Goal: Information Seeking & Learning: Learn about a topic

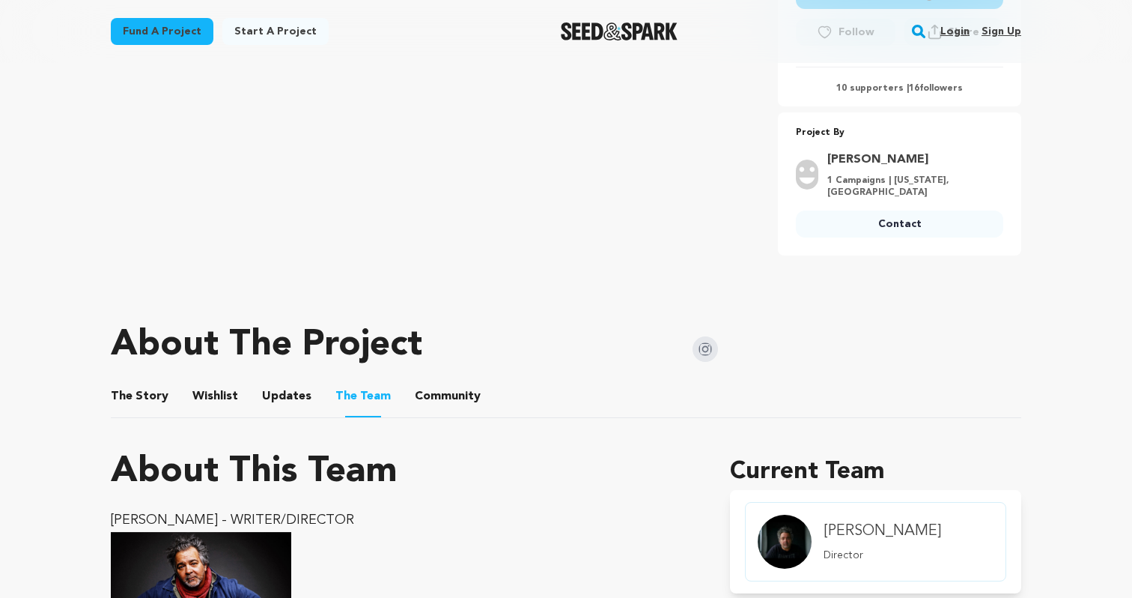
scroll to position [523, 0]
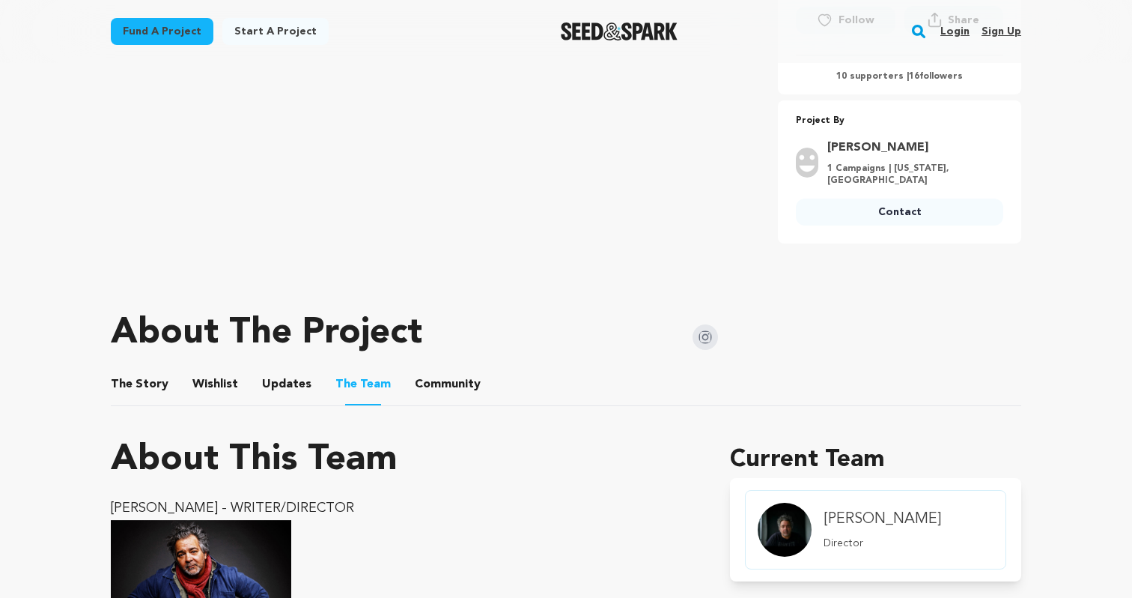
click at [286, 372] on button "Updates" at bounding box center [287, 387] width 36 height 36
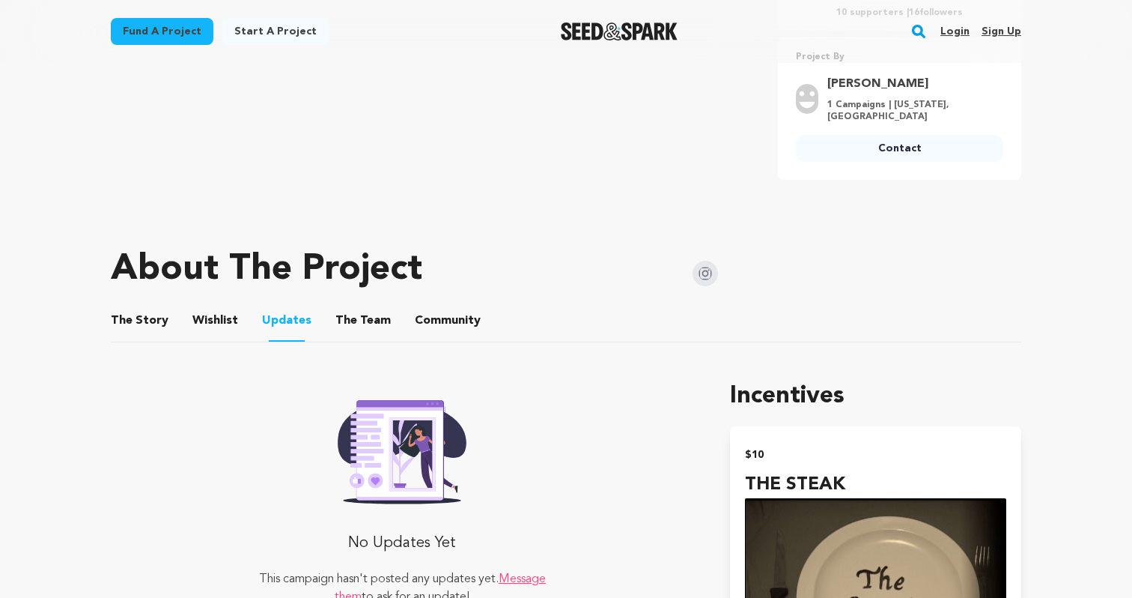
scroll to position [592, 0]
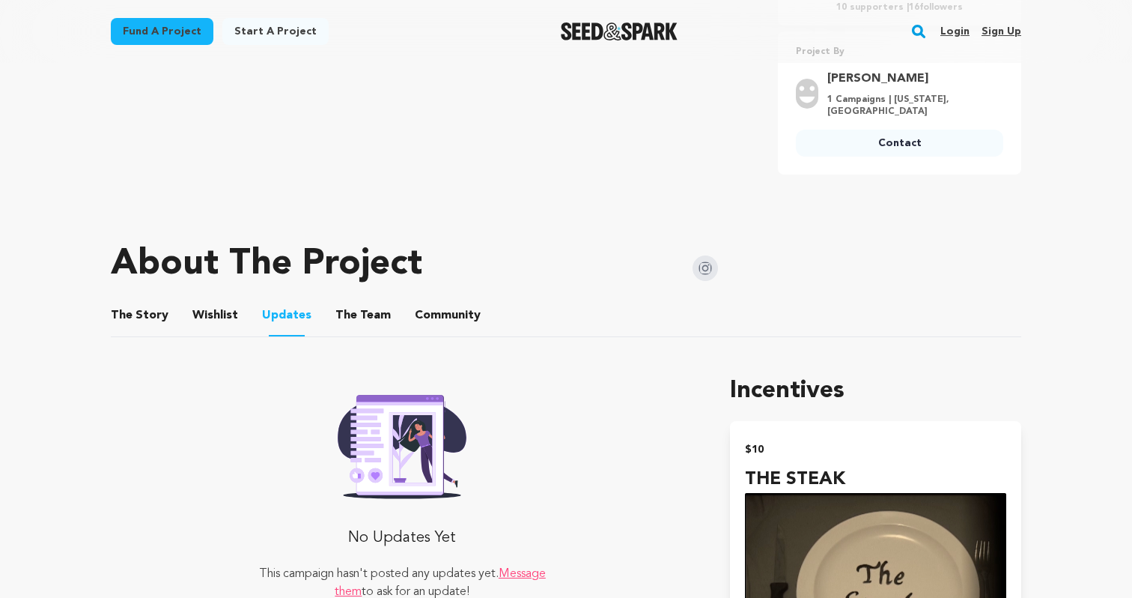
click at [356, 300] on button "The Team" at bounding box center [363, 318] width 36 height 36
